Goal: Information Seeking & Learning: Learn about a topic

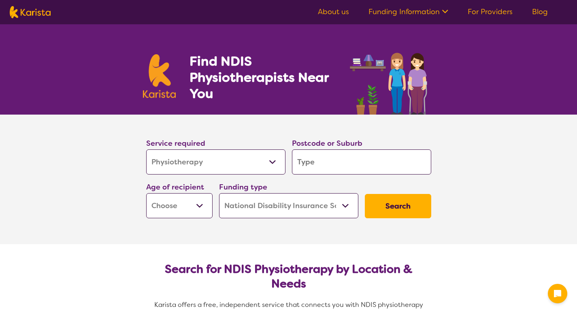
select select "Physiotherapy"
select select "NDIS"
select select "Physiotherapy"
select select "NDIS"
click at [302, 162] on input "search" at bounding box center [361, 161] width 139 height 25
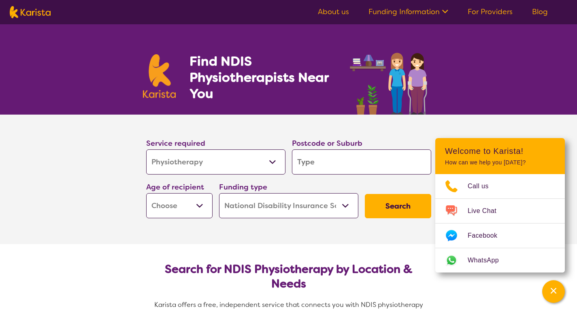
type input "4"
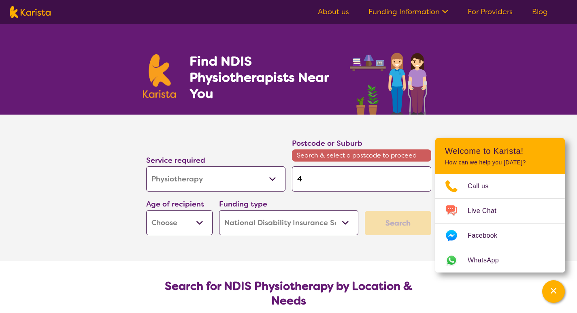
type input "45"
type input "455"
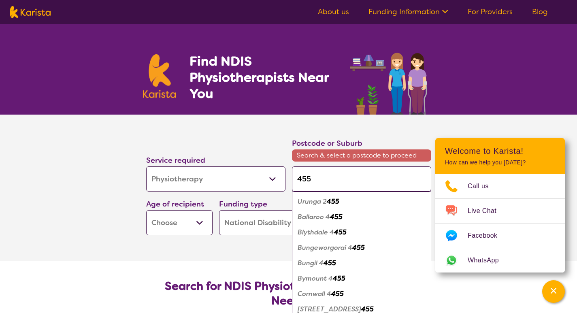
type input "4551"
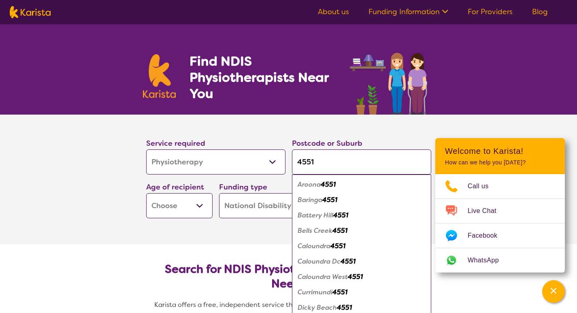
type input "4551"
click at [324, 243] on em "Caloundra" at bounding box center [314, 246] width 33 height 9
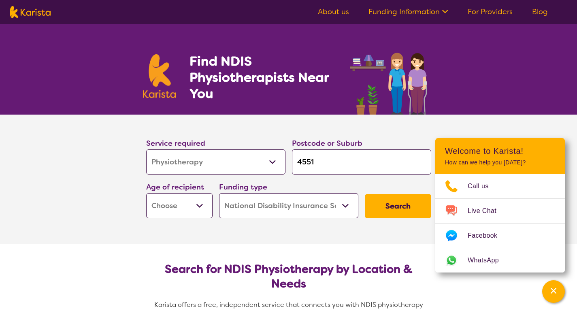
click at [203, 203] on select "Early Childhood - 0 to 9 Child - 10 to 11 Adolescent - 12 to 17 Adult - 18 to 6…" at bounding box center [179, 205] width 66 height 25
select select "AD"
click at [146, 193] on select "Early Childhood - 0 to 9 Child - 10 to 11 Adolescent - 12 to 17 Adult - 18 to 6…" at bounding box center [179, 205] width 66 height 25
select select "AD"
click at [401, 209] on button "Search" at bounding box center [398, 206] width 66 height 24
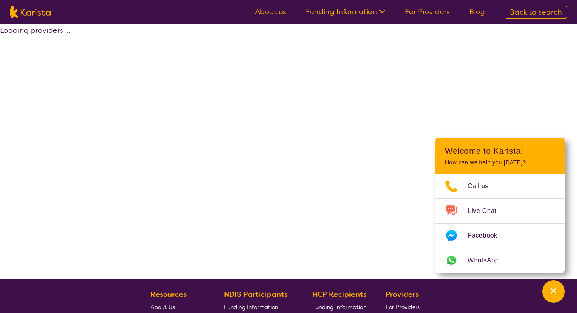
select select "by_score"
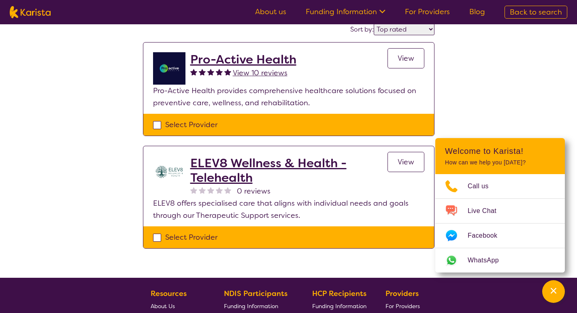
scroll to position [72, 0]
